Goal: Information Seeking & Learning: Understand process/instructions

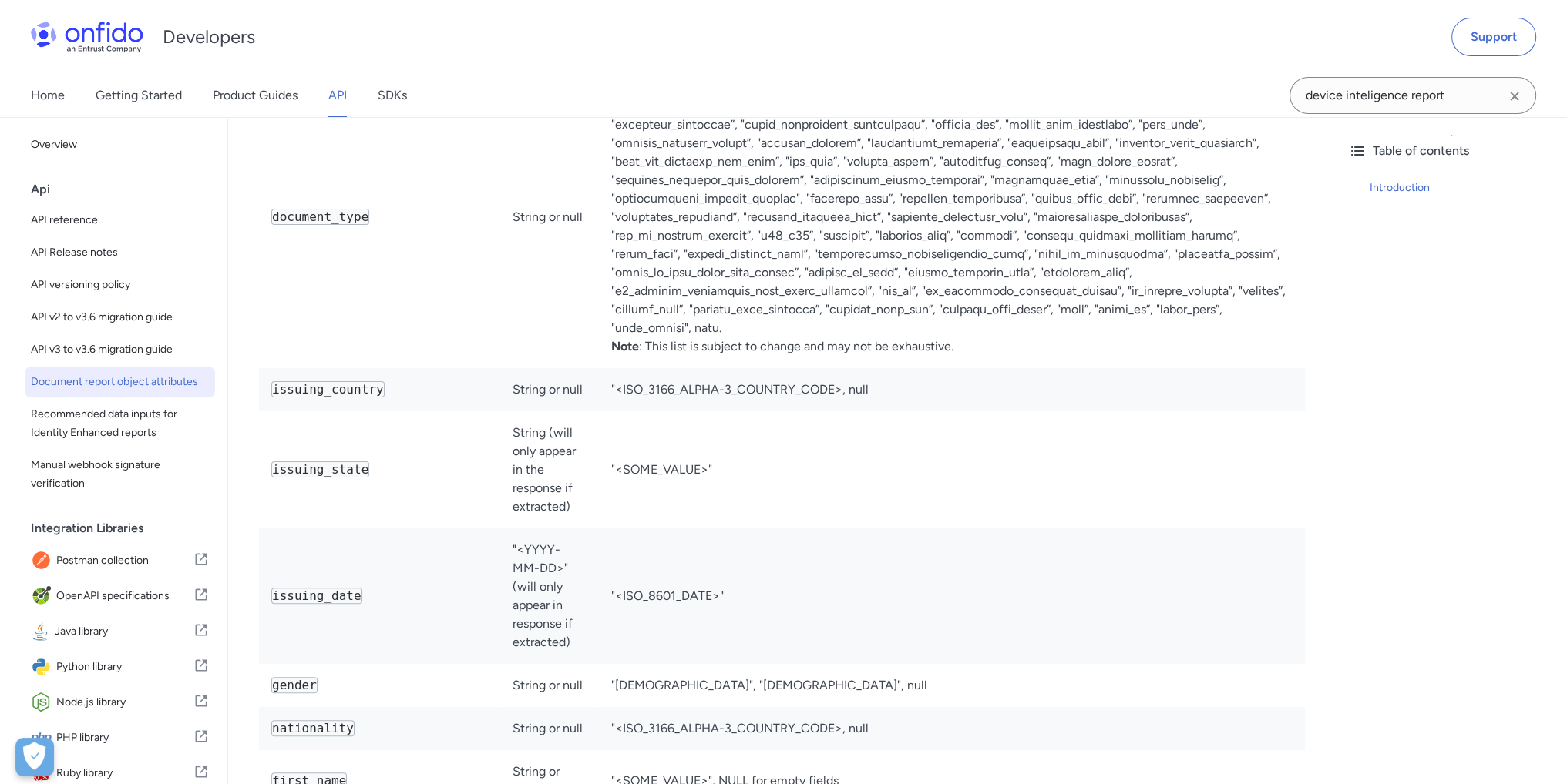
scroll to position [385, 0]
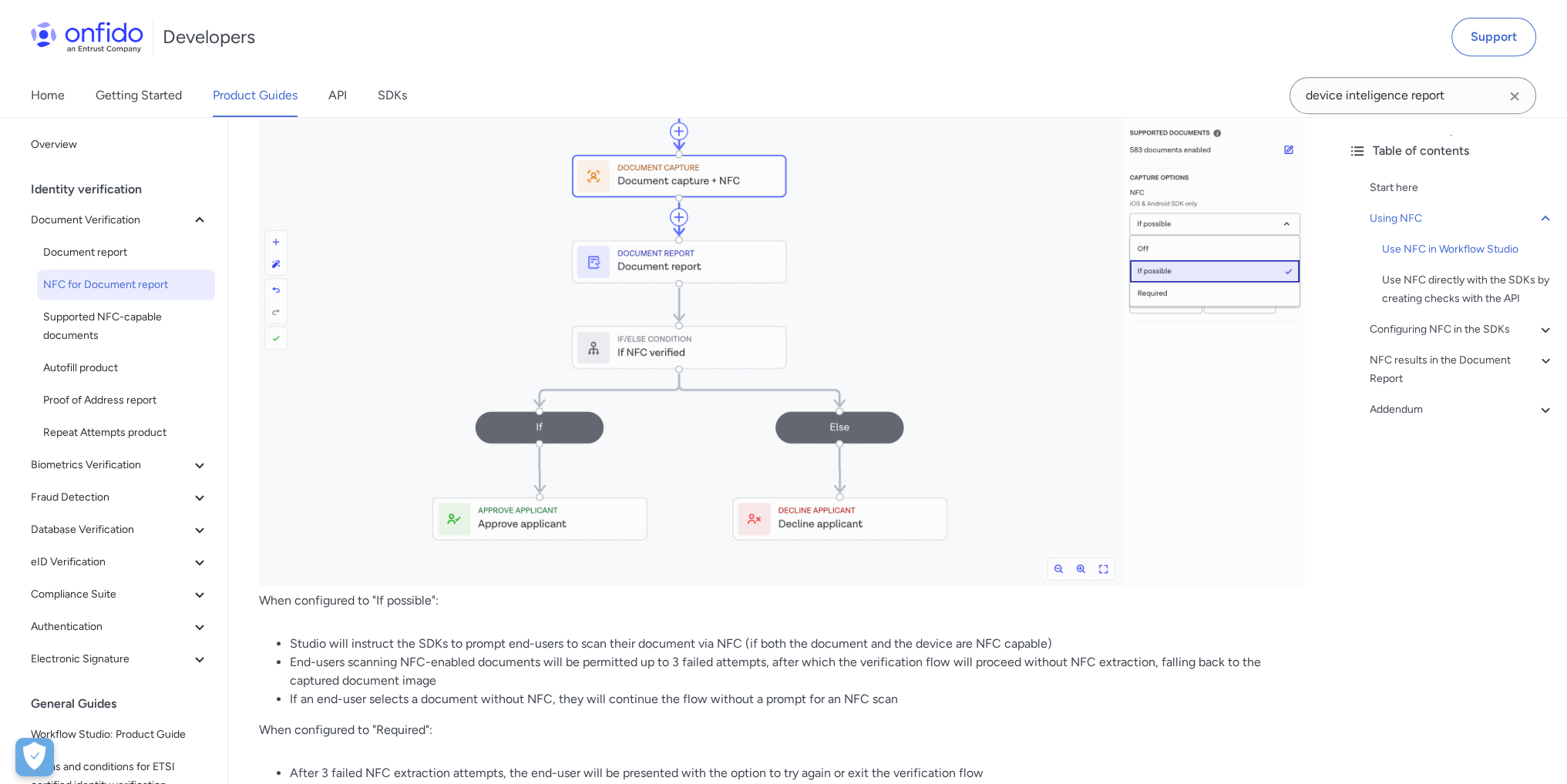
scroll to position [938, 0]
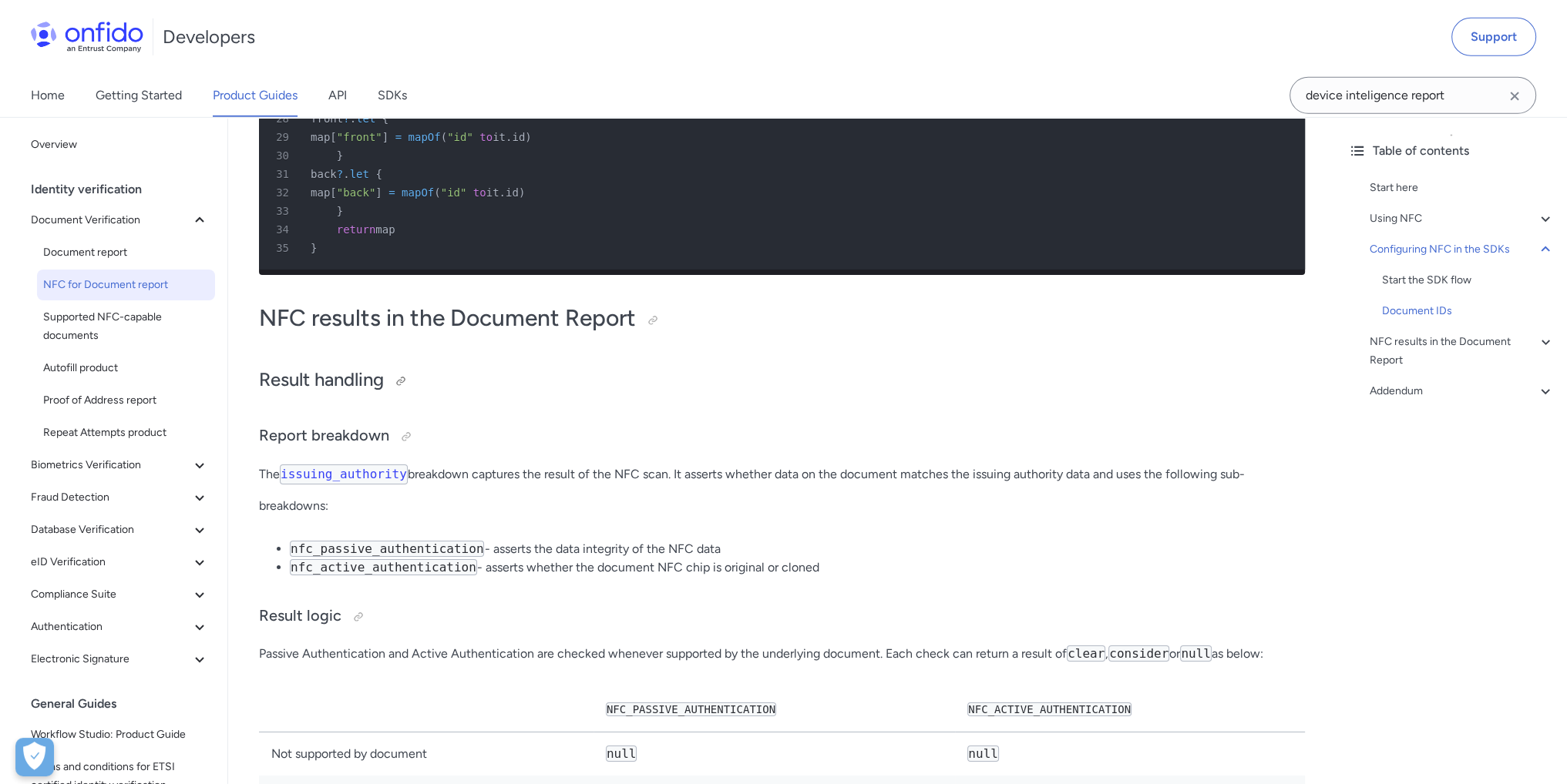
scroll to position [6794, 0]
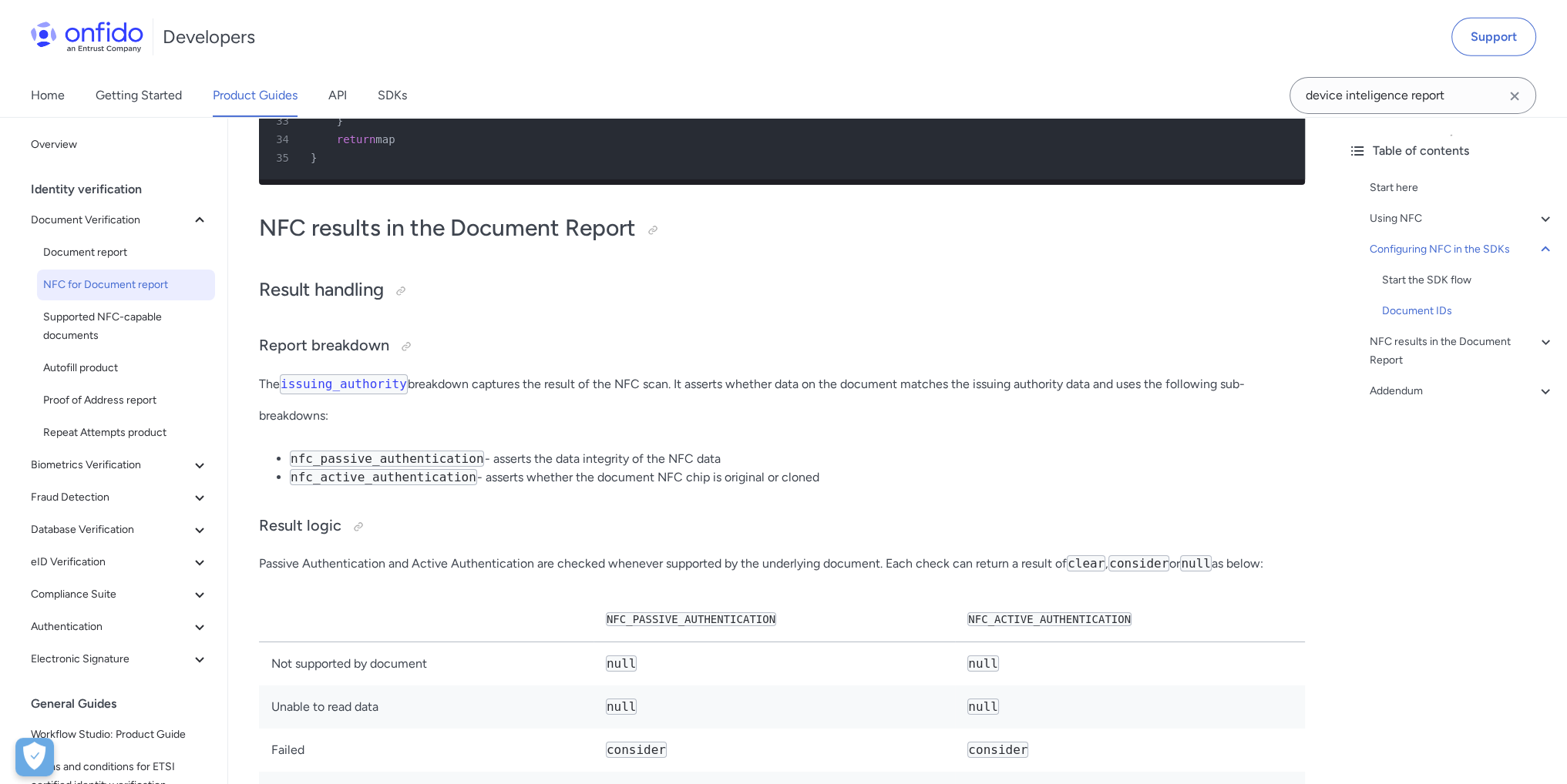
click at [356, 395] on code "issuing_authority" at bounding box center [344, 384] width 128 height 20
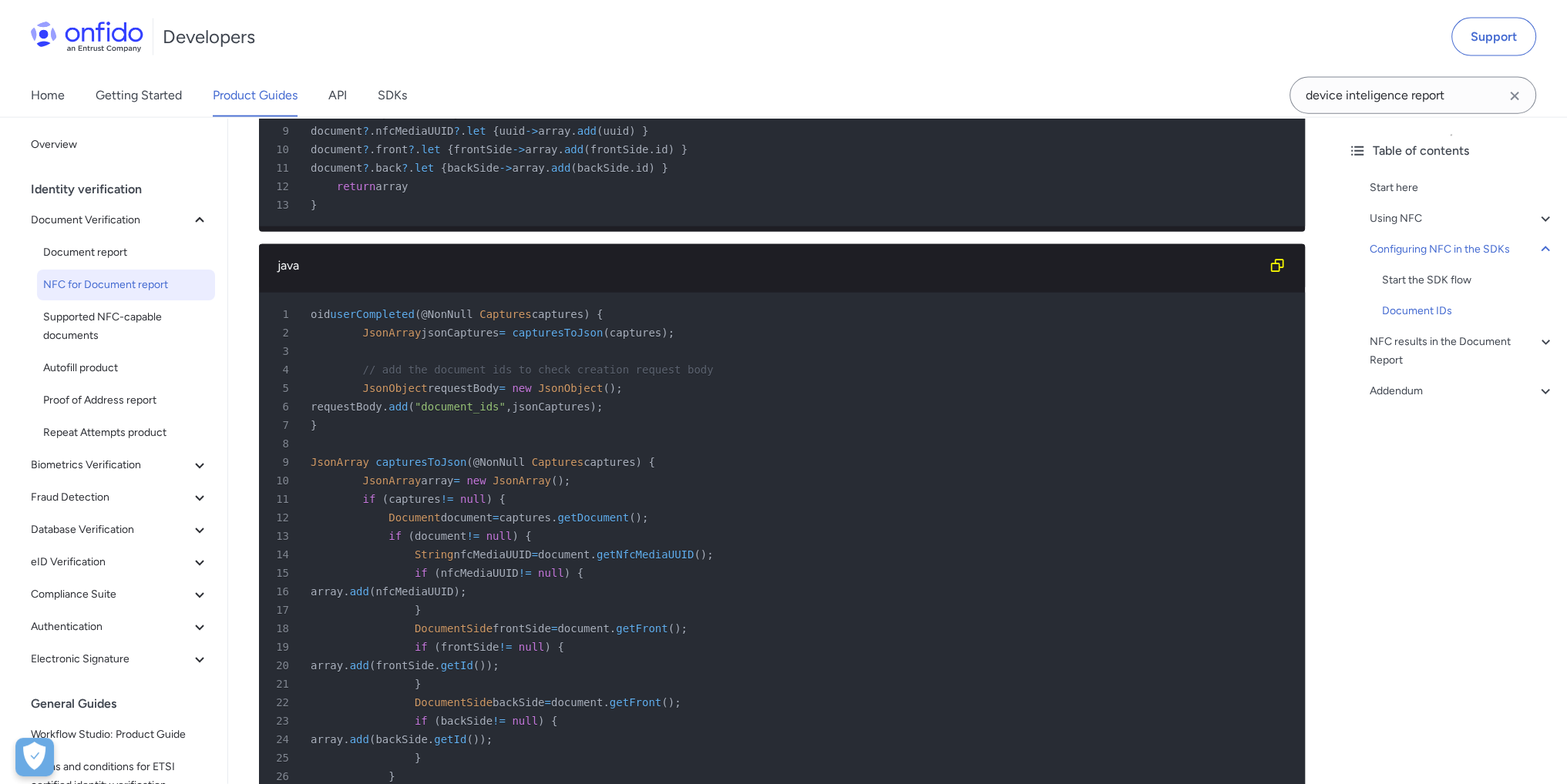
click at [830, 509] on div "11 if ( captures != null ) {" at bounding box center [774, 499] width 1018 height 19
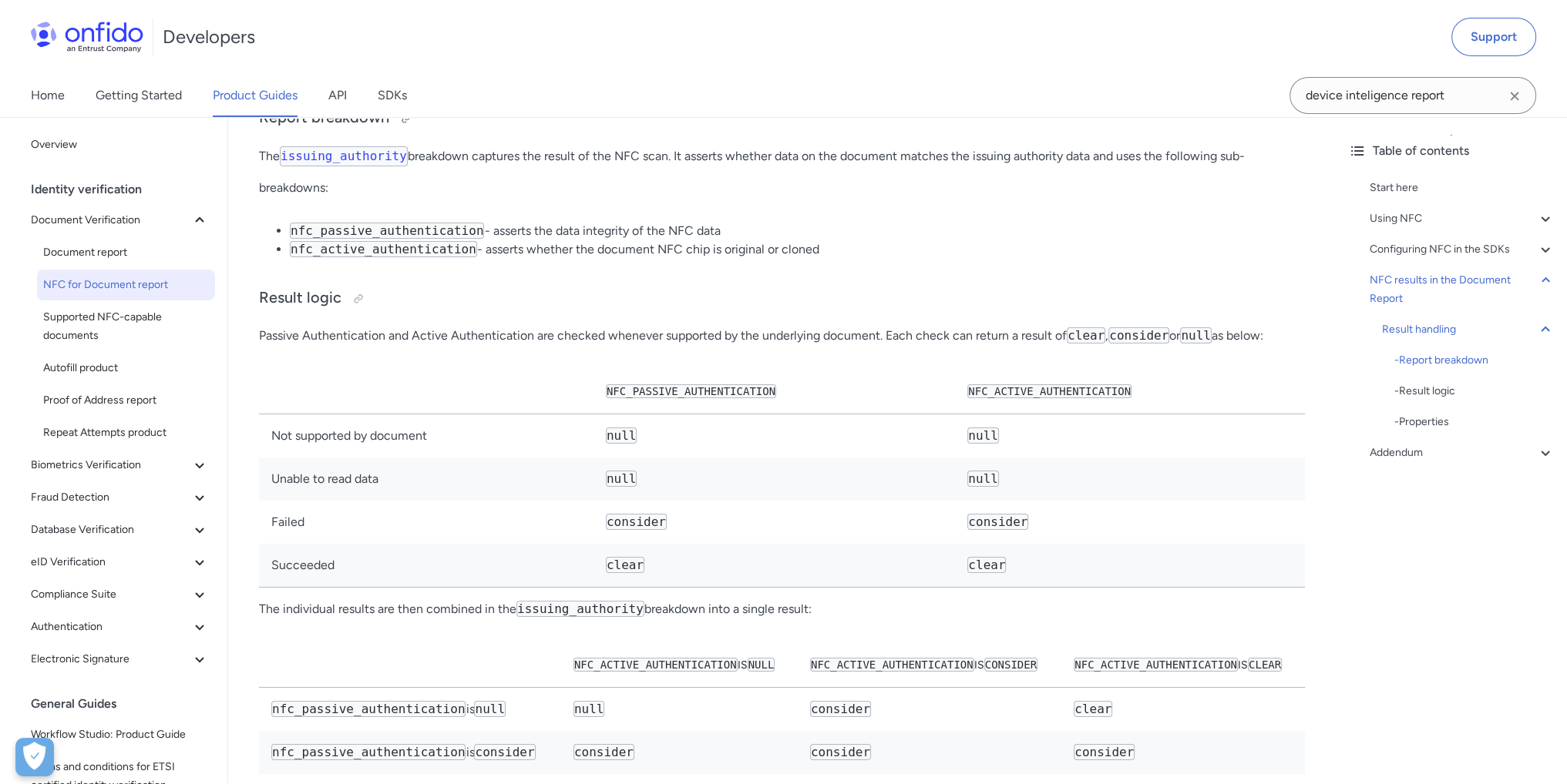
click at [641, 131] on h3 "Report breakdown" at bounding box center [782, 118] width 1046 height 25
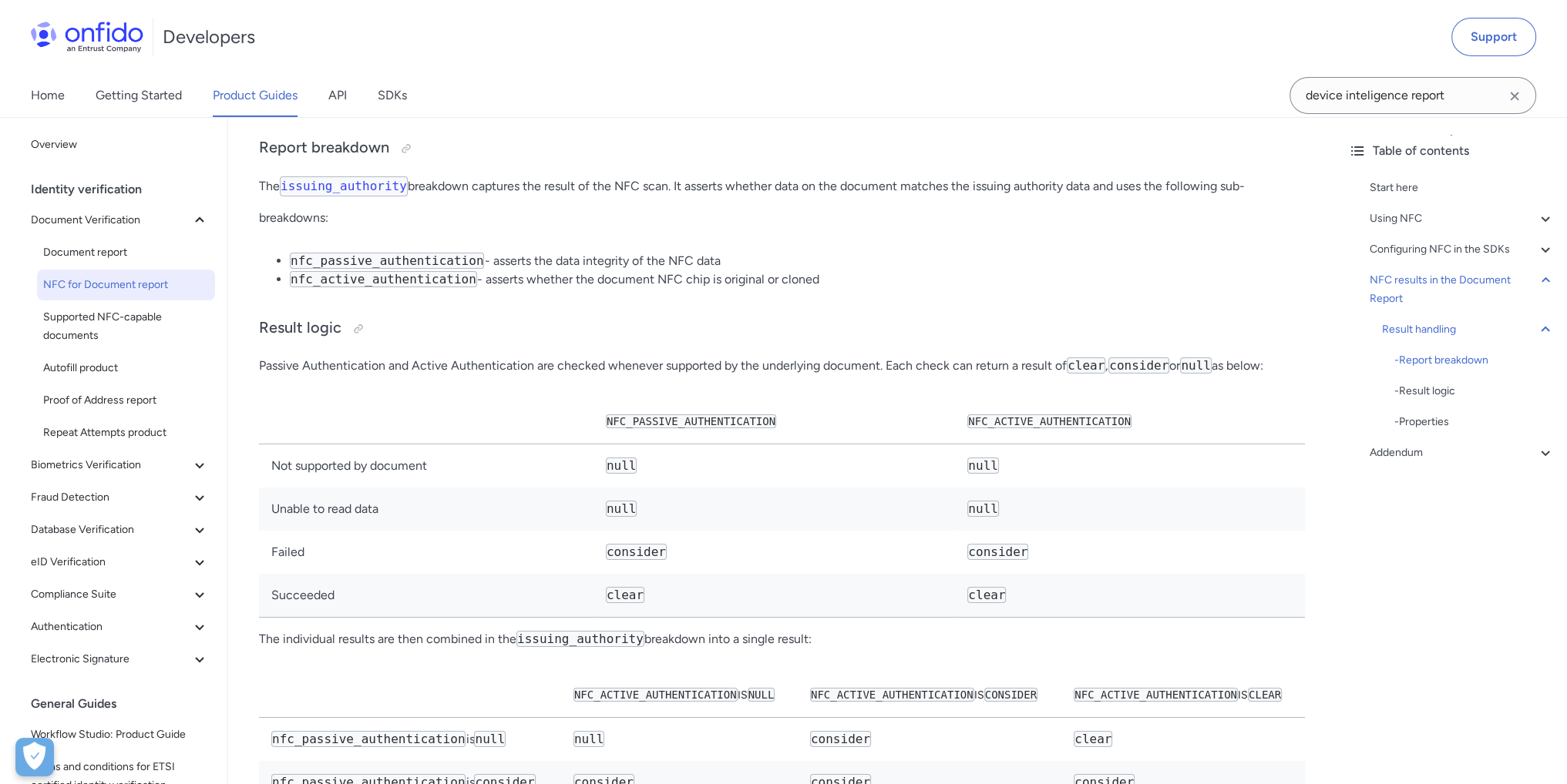
scroll to position [6944, 0]
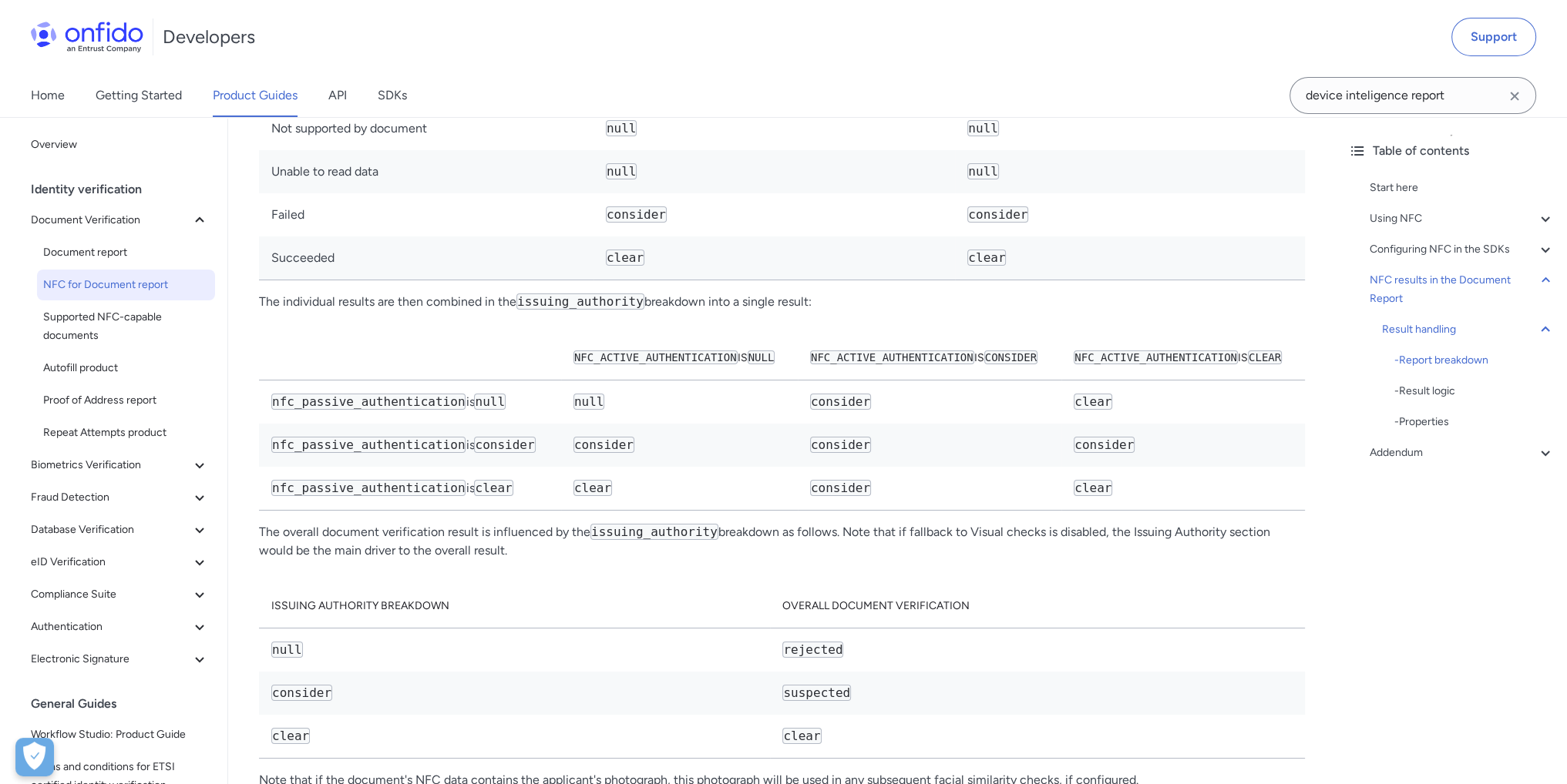
scroll to position [7330, 0]
